Goal: Check status: Check status

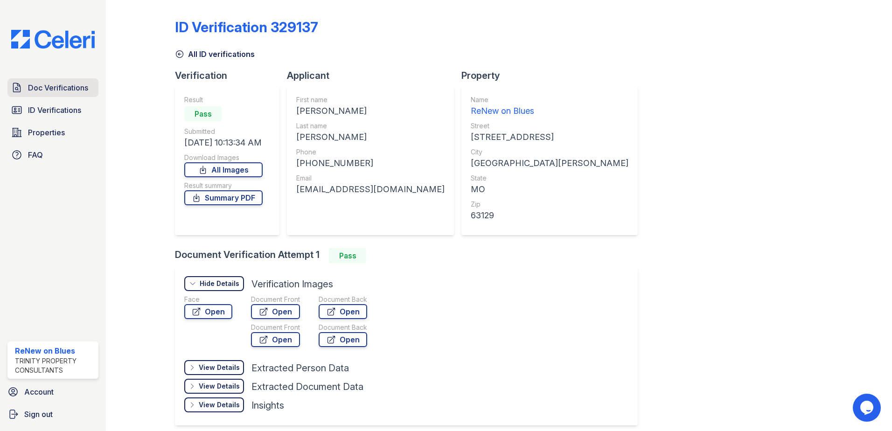
click at [58, 87] on span "Doc Verifications" at bounding box center [58, 87] width 60 height 11
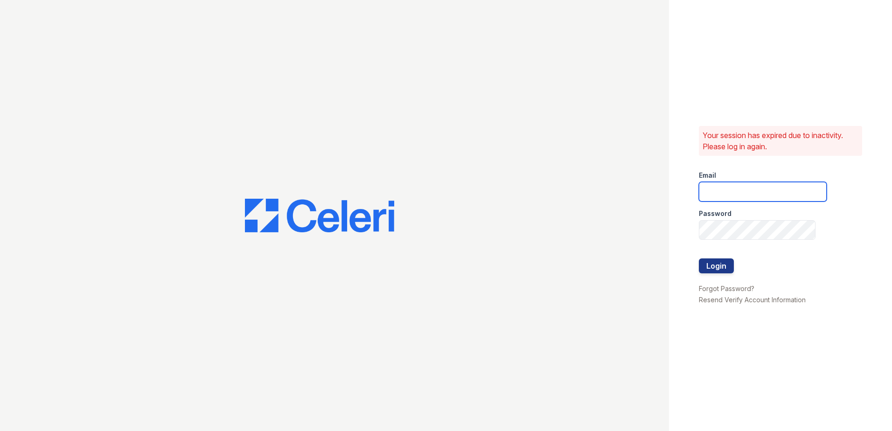
type input "renewonblues@trinity-pm.com"
click at [722, 267] on button "Login" at bounding box center [716, 265] width 35 height 15
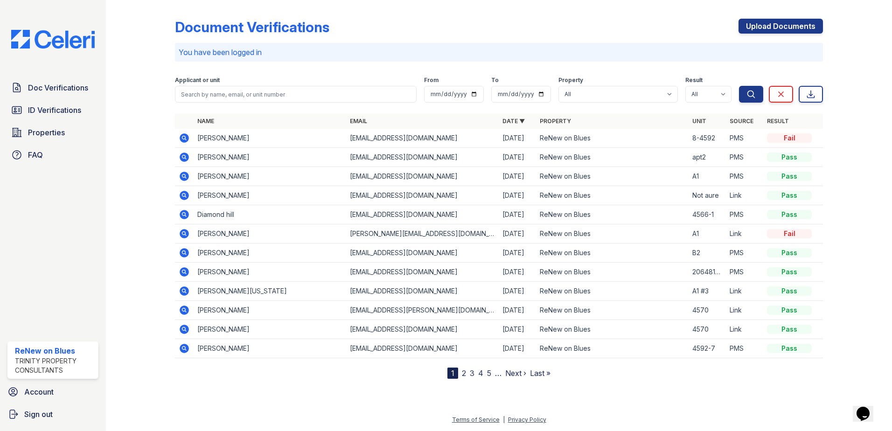
click at [186, 138] on icon at bounding box center [184, 137] width 9 height 9
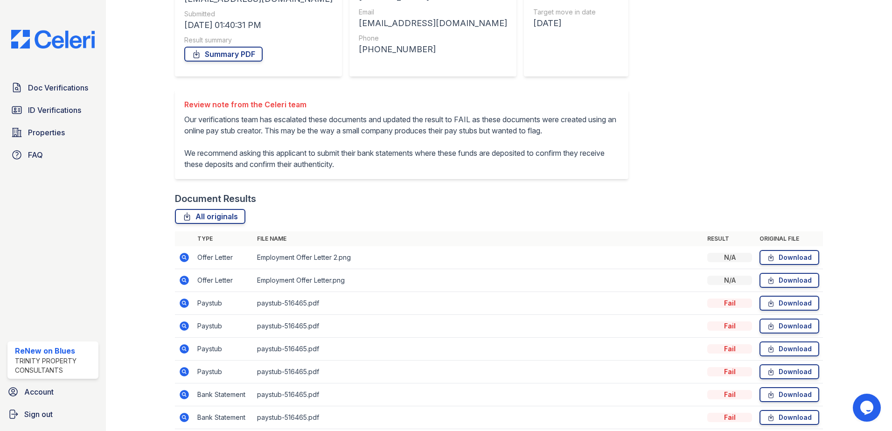
scroll to position [187, 0]
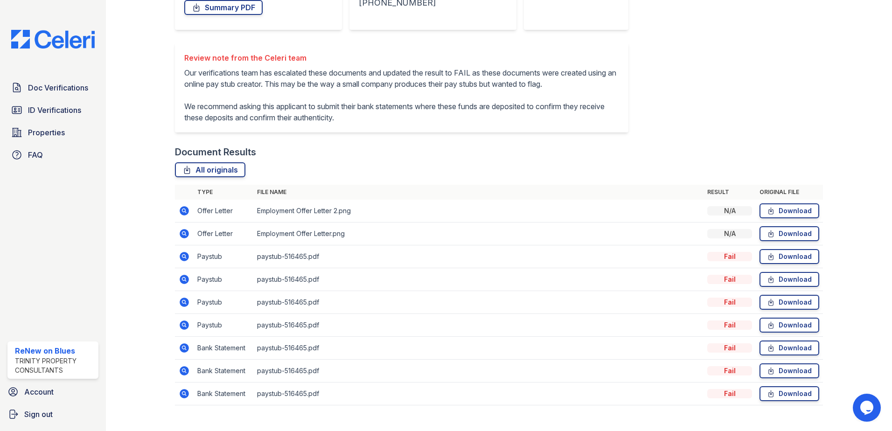
click at [181, 261] on icon at bounding box center [184, 256] width 9 height 9
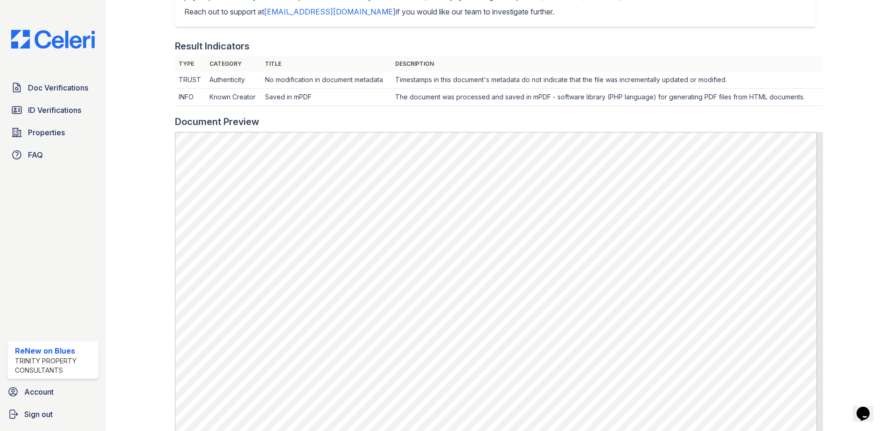
scroll to position [280, 0]
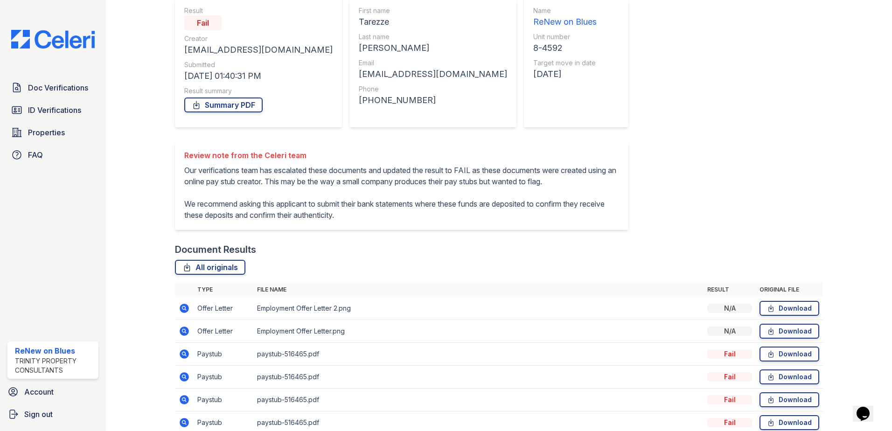
scroll to position [93, 0]
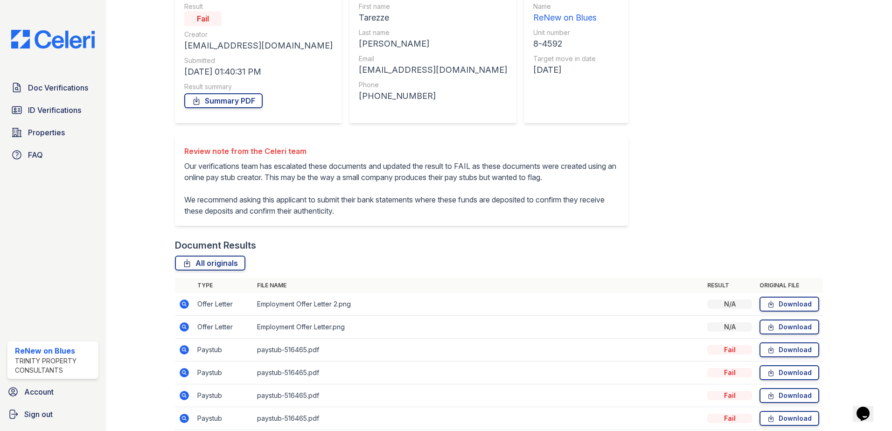
click at [187, 354] on icon at bounding box center [184, 349] width 9 height 9
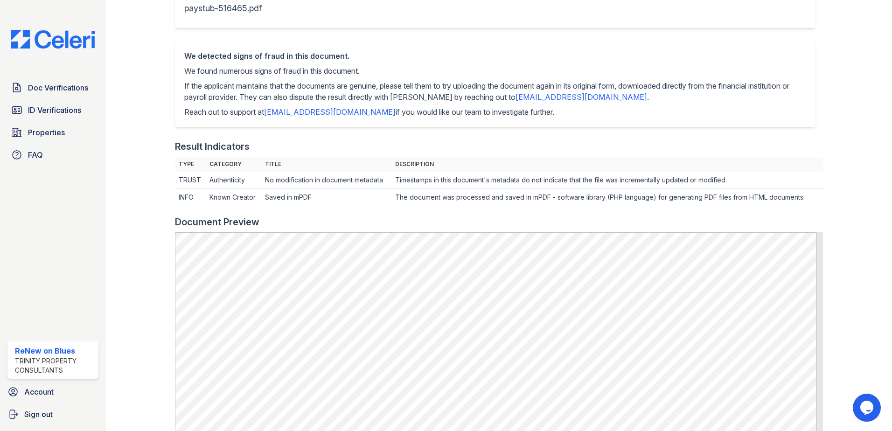
scroll to position [233, 0]
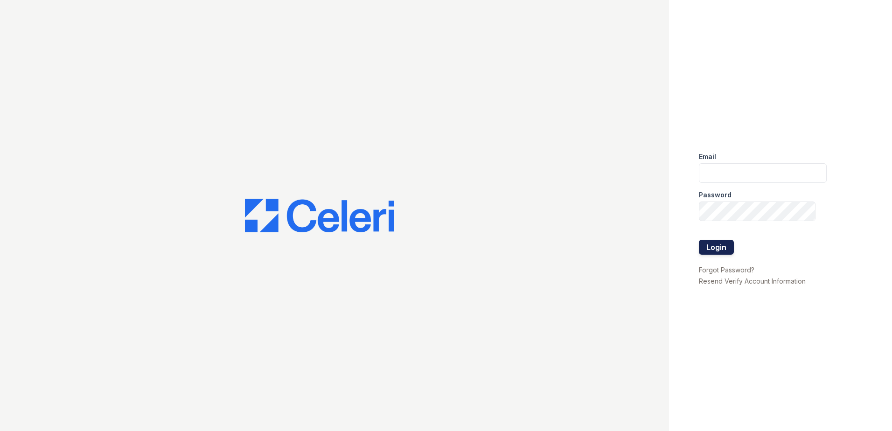
type input "renewonblues@trinity-pm.com"
click at [718, 246] on button "Login" at bounding box center [716, 247] width 35 height 15
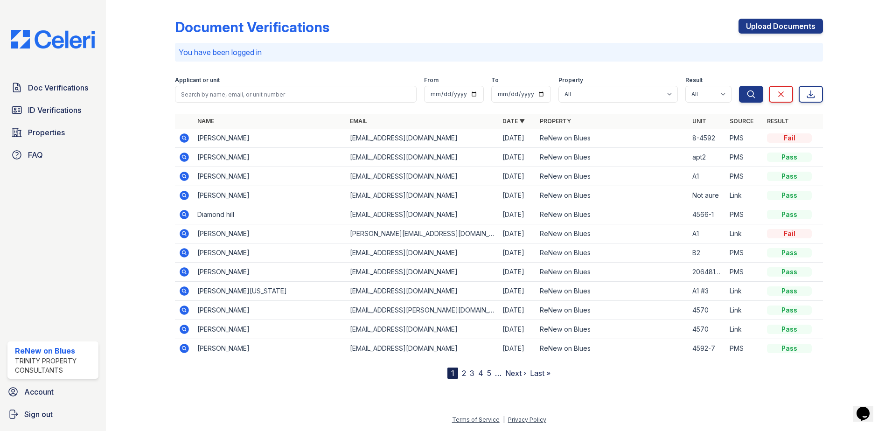
click at [185, 136] on icon at bounding box center [184, 137] width 11 height 11
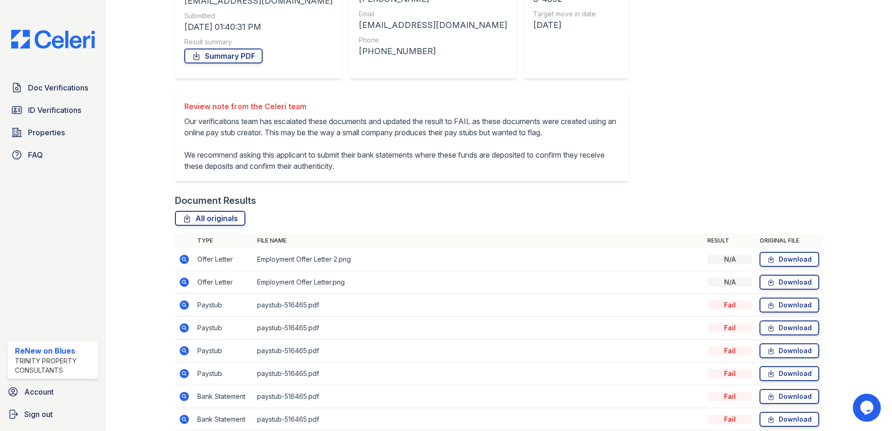
scroll to position [187, 0]
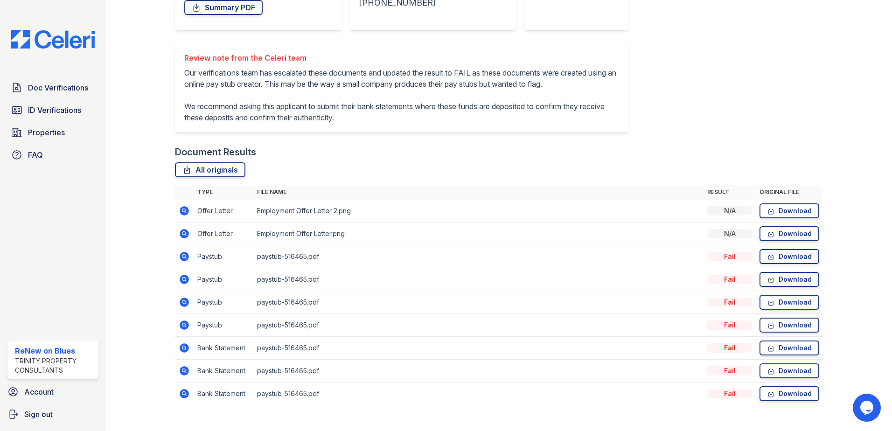
click at [185, 215] on icon at bounding box center [184, 210] width 9 height 9
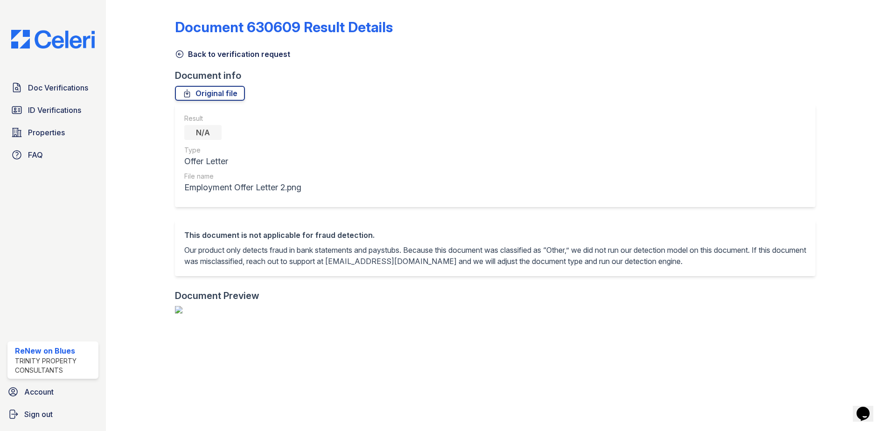
click at [180, 55] on icon at bounding box center [179, 53] width 9 height 9
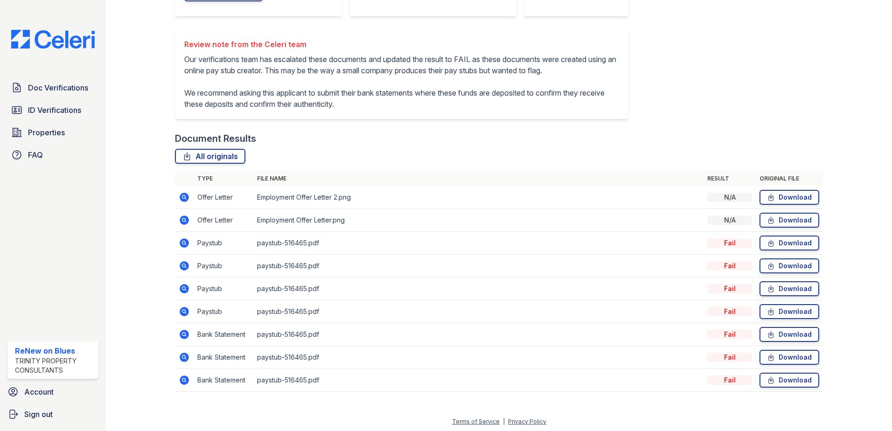
scroll to position [213, 0]
click at [186, 220] on icon at bounding box center [184, 218] width 11 height 11
